Goal: Transaction & Acquisition: Purchase product/service

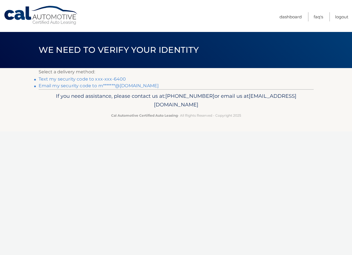
click at [109, 78] on link "Text my security code to xxx-xxx-6400" at bounding box center [83, 78] width 88 height 5
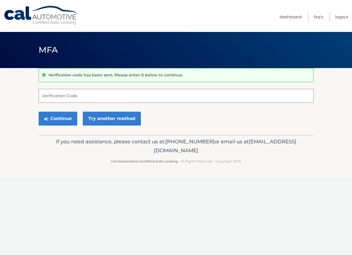
click at [56, 101] on input "Verification Code" at bounding box center [176, 96] width 275 height 14
type input "036107"
click at [39, 112] on button "Continue" at bounding box center [58, 119] width 39 height 14
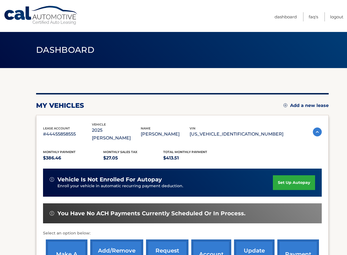
scroll to position [85, 0]
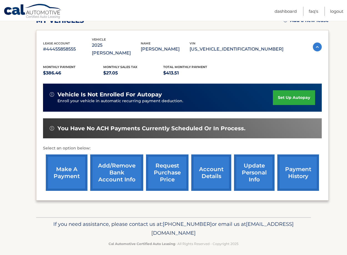
click at [67, 174] on link "make a payment" at bounding box center [67, 172] width 42 height 36
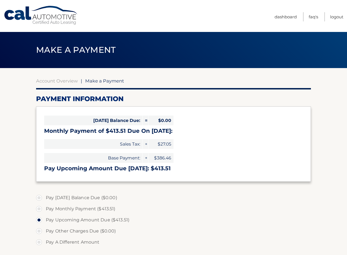
select select "MTgxNjMxNTktNTI5ZS00NGUwLTkyMTctNTY0YTg1MTZiM2M0"
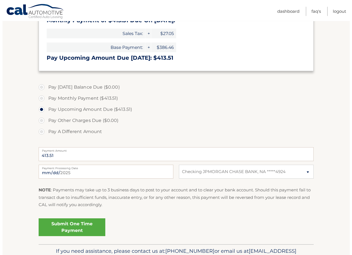
scroll to position [113, 0]
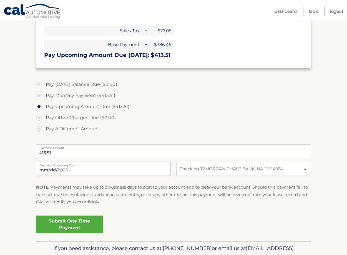
click at [75, 224] on link "Submit One Time Payment" at bounding box center [69, 225] width 67 height 18
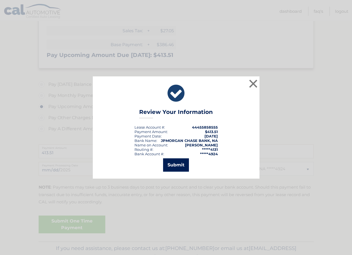
click at [179, 165] on button "Submit" at bounding box center [176, 164] width 26 height 13
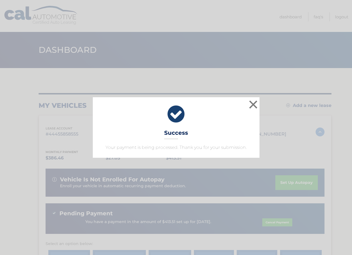
click at [38, 144] on div "× Success Your payment is being processed. Thank you for your submission." at bounding box center [176, 127] width 348 height 61
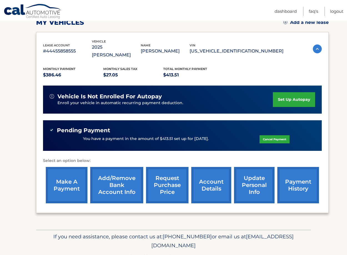
scroll to position [106, 0]
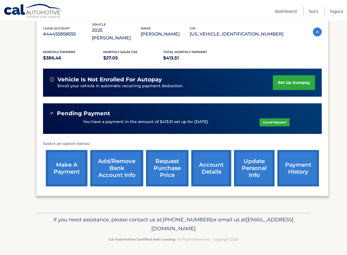
click at [286, 165] on link "payment history" at bounding box center [299, 168] width 42 height 36
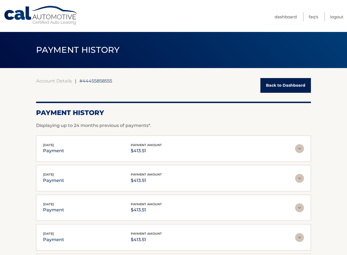
click at [279, 83] on link "Back to Dashboard" at bounding box center [286, 85] width 51 height 15
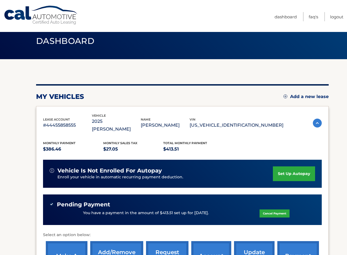
scroll to position [85, 0]
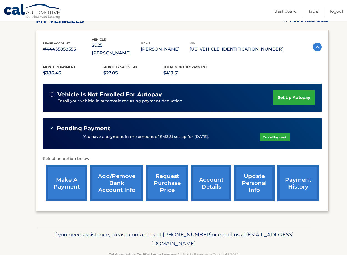
click at [64, 188] on link "make a payment" at bounding box center [67, 183] width 42 height 36
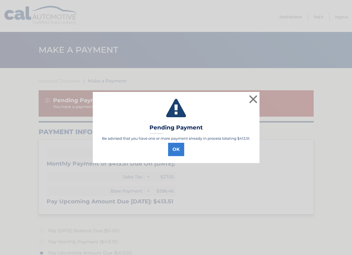
select select "MTgxNjMxNTktNTI5ZS00NGUwLTkyMTctNTY0YTg1MTZiM2M0"
click at [175, 153] on button "OK" at bounding box center [176, 149] width 16 height 13
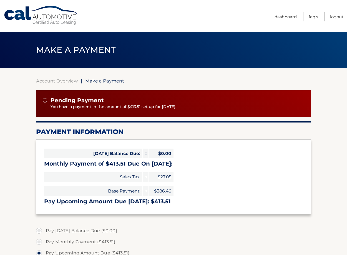
click at [47, 18] on link "Cal Automotive" at bounding box center [41, 16] width 75 height 20
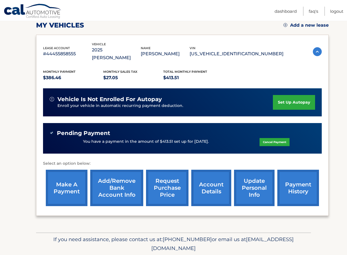
scroll to position [85, 0]
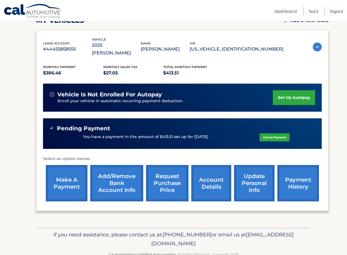
click at [333, 13] on link "Logout" at bounding box center [336, 11] width 13 height 9
